Goal: Task Accomplishment & Management: Use online tool/utility

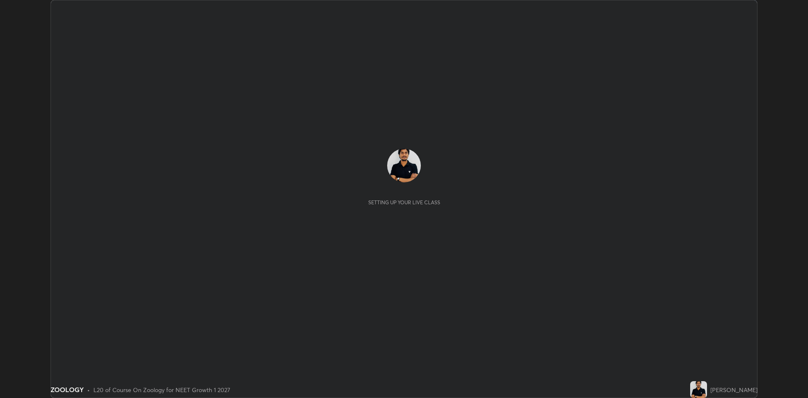
scroll to position [398, 808]
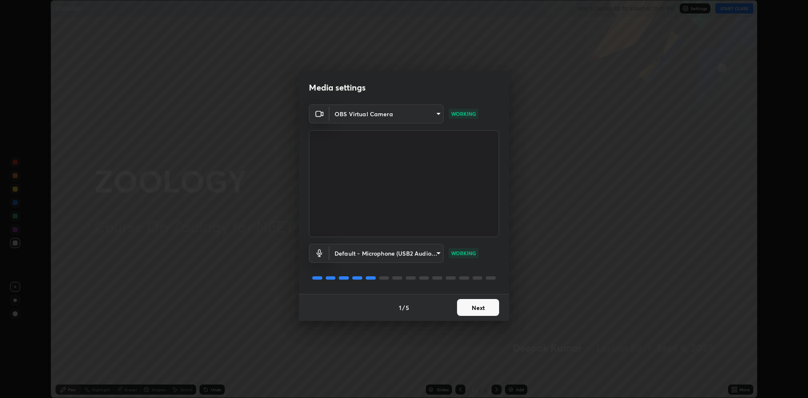
click at [476, 302] on button "Next" at bounding box center [478, 307] width 42 height 17
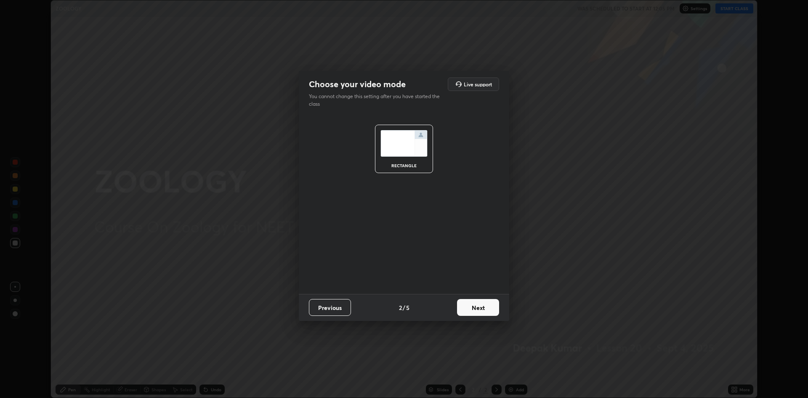
click at [472, 307] on button "Next" at bounding box center [478, 307] width 42 height 17
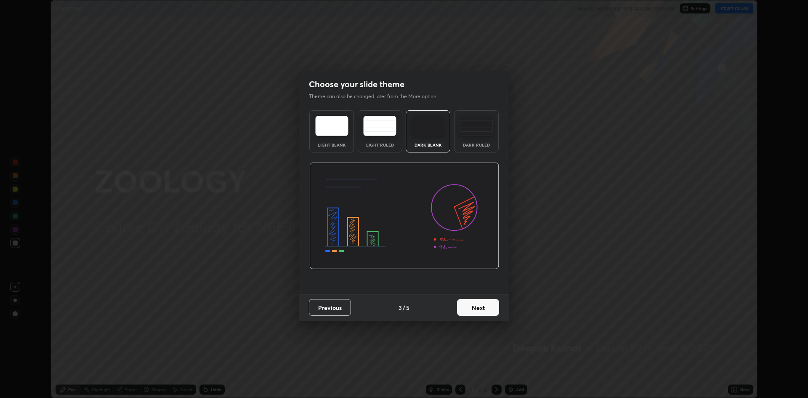
click at [472, 307] on button "Next" at bounding box center [478, 307] width 42 height 17
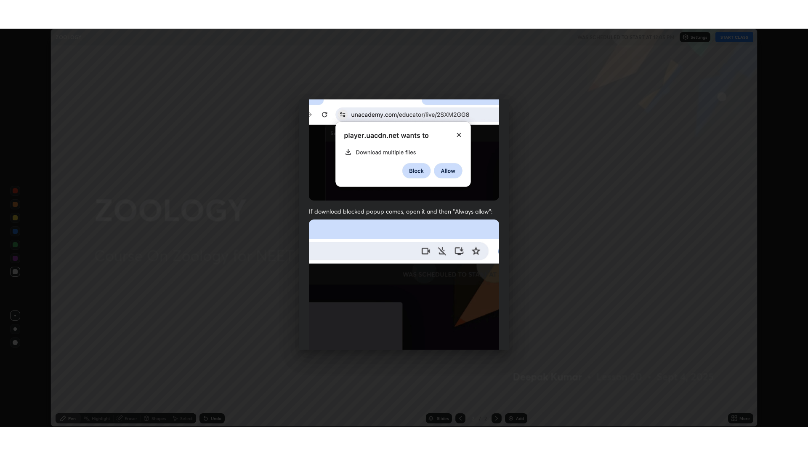
scroll to position [171, 0]
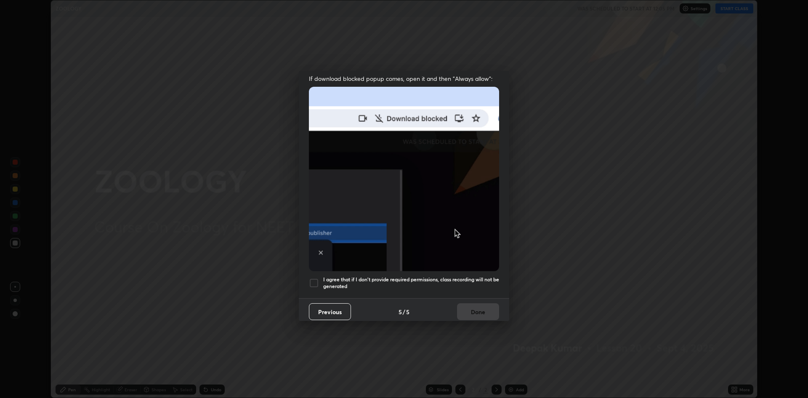
click at [365, 278] on h5 "I agree that if I don't provide required permissions, class recording will not …" at bounding box center [411, 282] width 176 height 13
click at [482, 306] on button "Done" at bounding box center [478, 311] width 42 height 17
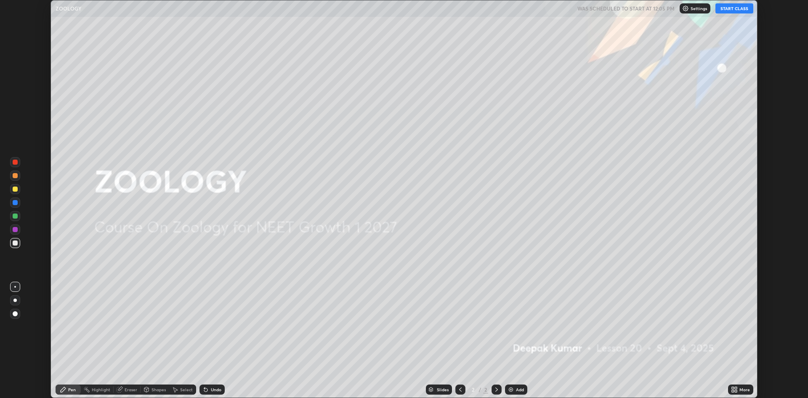
click at [737, 8] on button "START CLASS" at bounding box center [735, 8] width 38 height 10
click at [736, 391] on icon at bounding box center [736, 391] width 2 height 2
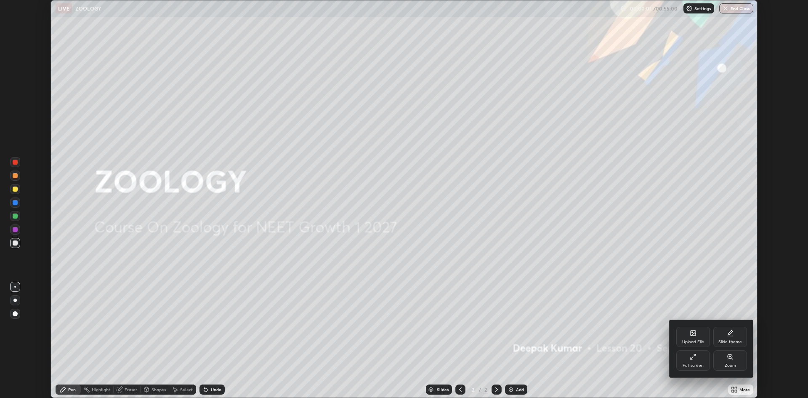
click at [697, 362] on div "Full screen" at bounding box center [693, 360] width 34 height 20
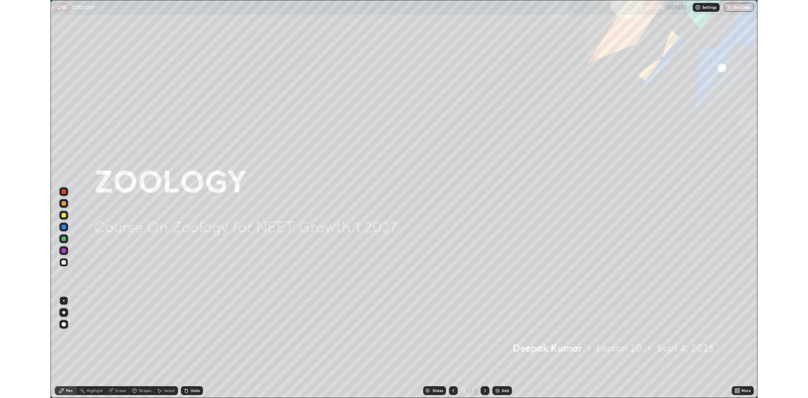
scroll to position [455, 808]
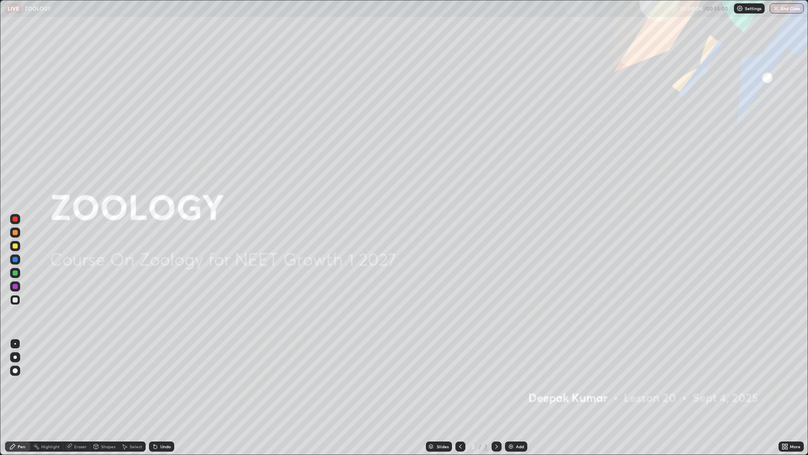
click at [513, 397] on img at bounding box center [511, 446] width 7 height 7
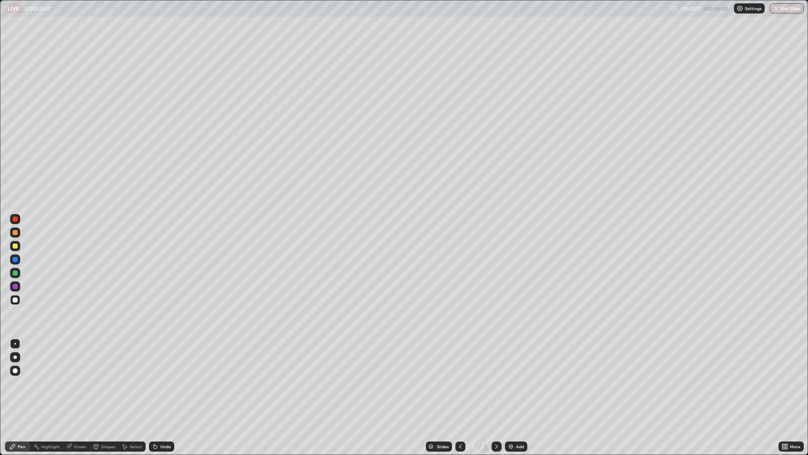
click at [17, 261] on div at bounding box center [15, 259] width 5 height 5
click at [14, 220] on div at bounding box center [15, 218] width 5 height 5
click at [156, 397] on icon at bounding box center [155, 446] width 7 height 7
click at [16, 259] on div at bounding box center [15, 259] width 5 height 5
click at [497, 397] on icon at bounding box center [496, 446] width 7 height 7
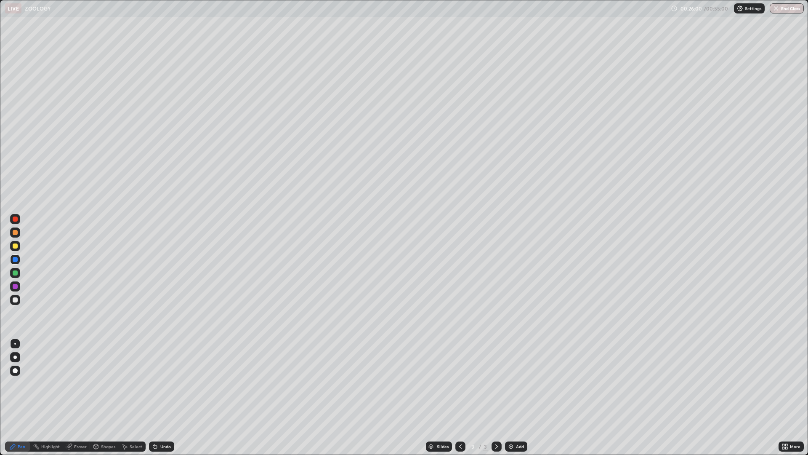
click at [496, 397] on icon at bounding box center [496, 446] width 7 height 7
click at [515, 397] on div "Add" at bounding box center [516, 446] width 22 height 10
click at [460, 397] on icon at bounding box center [460, 446] width 7 height 7
click at [512, 397] on img at bounding box center [511, 446] width 7 height 7
click at [460, 397] on icon at bounding box center [460, 446] width 7 height 7
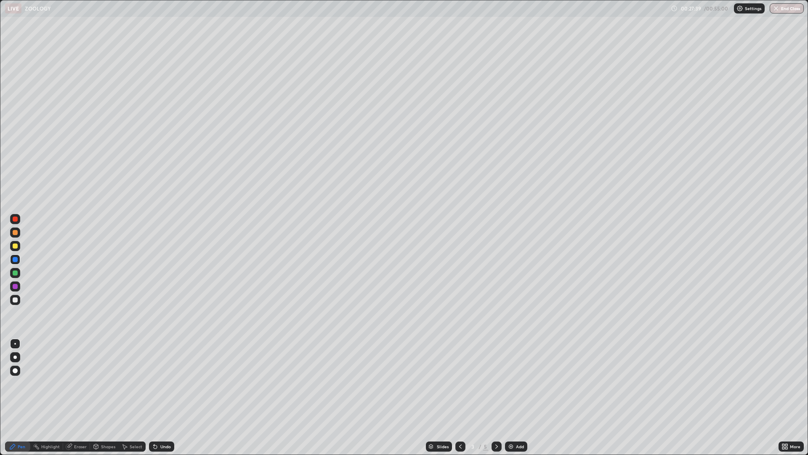
click at [498, 397] on icon at bounding box center [496, 446] width 7 height 7
click at [82, 397] on div "Eraser" at bounding box center [80, 446] width 13 height 4
click at [16, 397] on div "Pen" at bounding box center [17, 446] width 25 height 10
click at [12, 219] on div at bounding box center [15, 219] width 10 height 10
click at [461, 397] on icon at bounding box center [460, 446] width 7 height 7
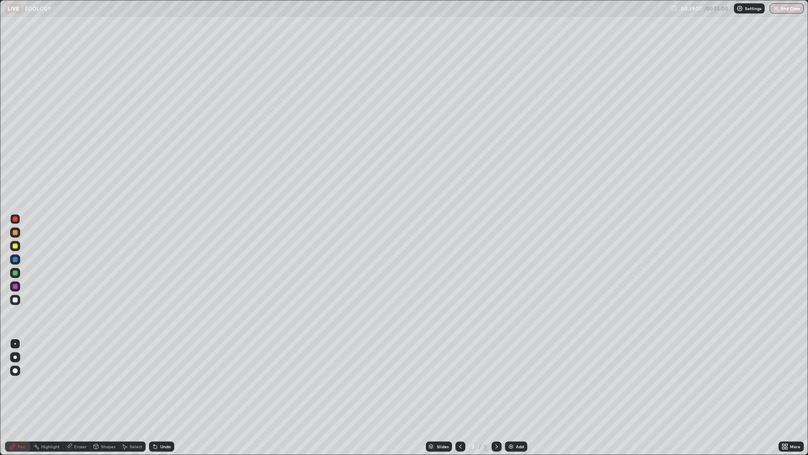
click at [460, 397] on icon at bounding box center [460, 446] width 7 height 7
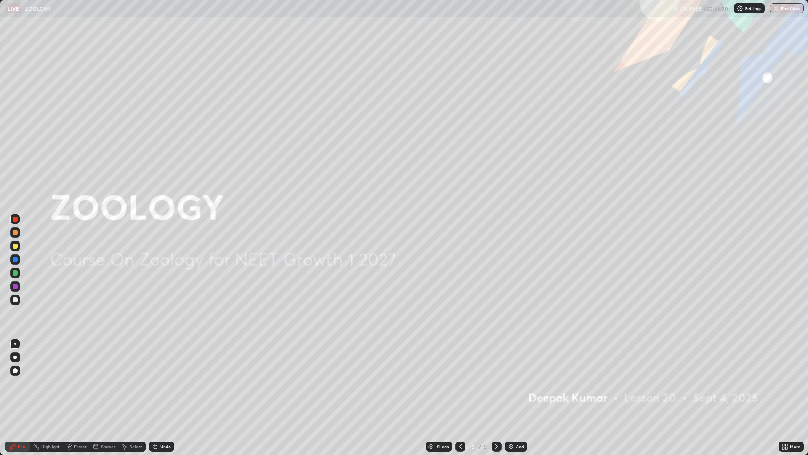
click at [496, 397] on icon at bounding box center [496, 446] width 3 height 4
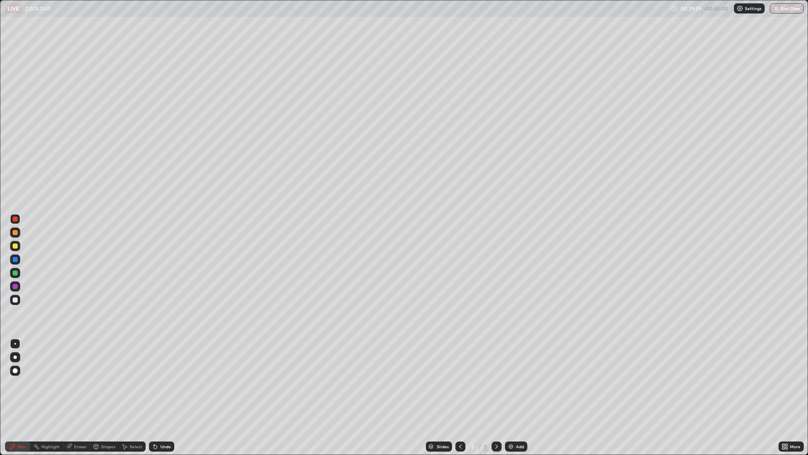
click at [496, 397] on div at bounding box center [497, 446] width 10 height 10
click at [496, 397] on div at bounding box center [497, 446] width 10 height 17
click at [75, 397] on div "Eraser" at bounding box center [80, 446] width 13 height 4
click at [19, 397] on div "Pen" at bounding box center [22, 446] width 8 height 4
click at [77, 397] on div "Eraser" at bounding box center [80, 446] width 13 height 4
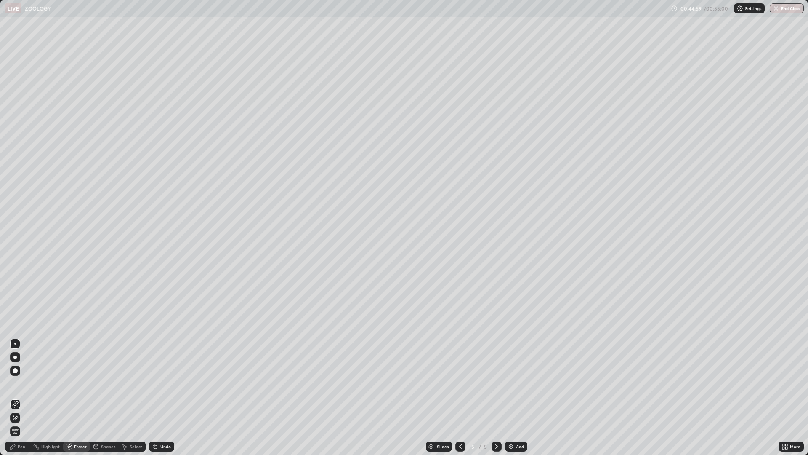
click at [20, 397] on div "Pen" at bounding box center [17, 446] width 25 height 10
click at [27, 397] on div "Pen" at bounding box center [17, 446] width 25 height 10
click at [458, 397] on icon at bounding box center [460, 446] width 7 height 7
click at [13, 220] on div at bounding box center [15, 218] width 5 height 5
click at [496, 397] on icon at bounding box center [496, 446] width 3 height 4
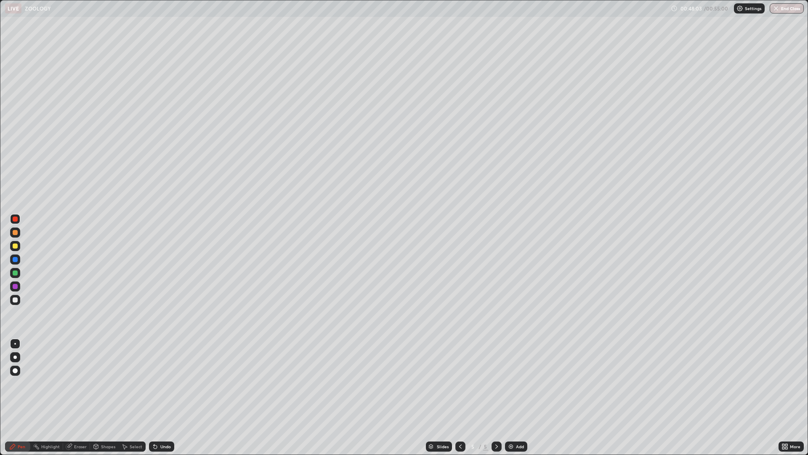
click at [499, 397] on div at bounding box center [497, 446] width 10 height 10
click at [496, 397] on icon at bounding box center [496, 446] width 7 height 7
click at [460, 397] on icon at bounding box center [460, 446] width 7 height 7
click at [496, 397] on icon at bounding box center [496, 446] width 7 height 7
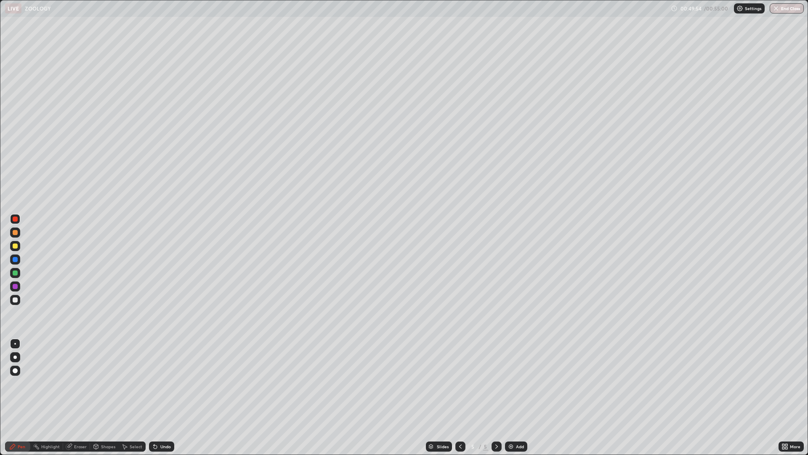
click at [457, 397] on icon at bounding box center [460, 446] width 7 height 7
click at [786, 8] on button "End Class" at bounding box center [787, 8] width 33 height 10
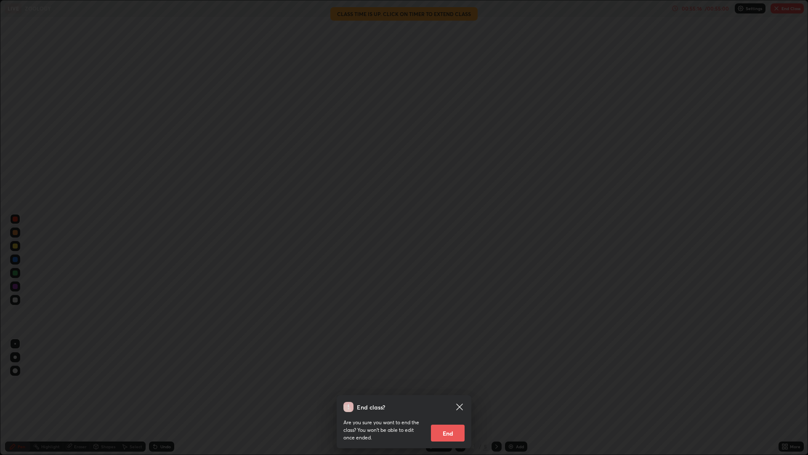
click at [451, 397] on button "End" at bounding box center [448, 432] width 34 height 17
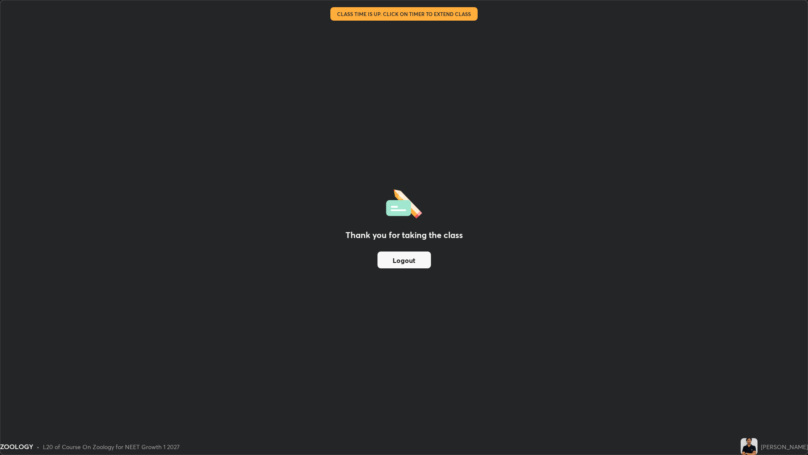
click at [412, 260] on button "Logout" at bounding box center [404, 259] width 53 height 17
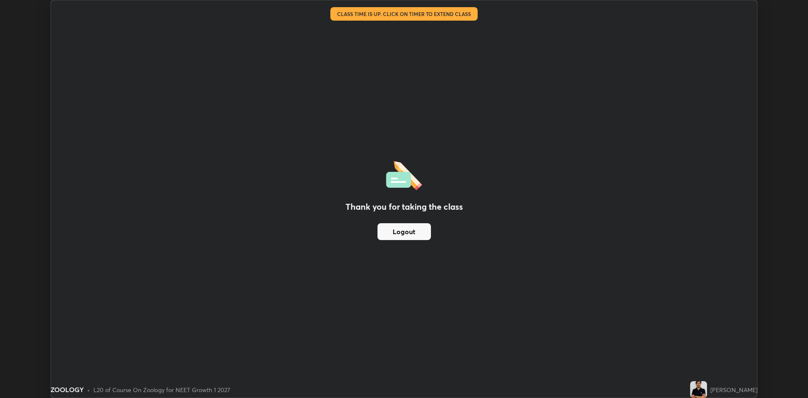
scroll to position [41692, 41281]
